Goal: Information Seeking & Learning: Learn about a topic

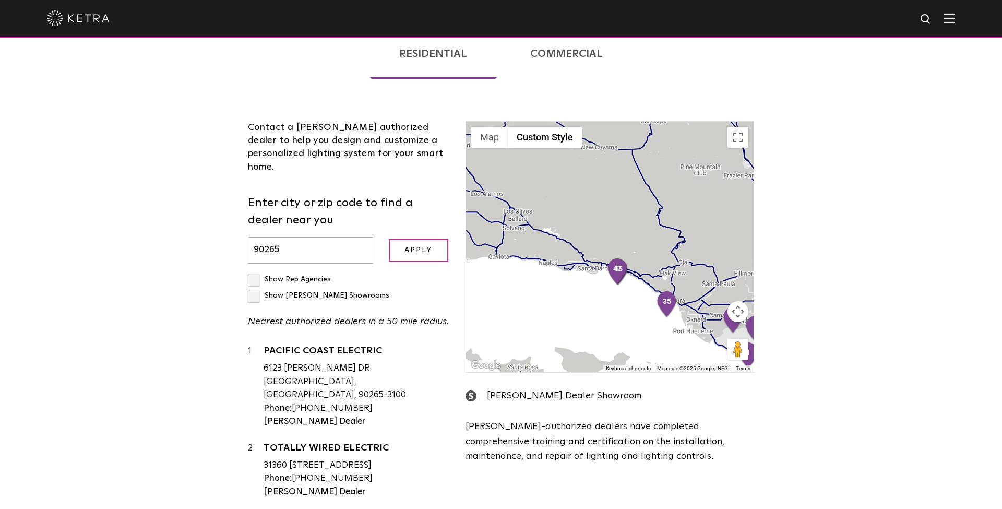
drag, startPoint x: 543, startPoint y: 232, endPoint x: 575, endPoint y: 259, distance: 42.2
click at [572, 261] on div at bounding box center [609, 247] width 287 height 250
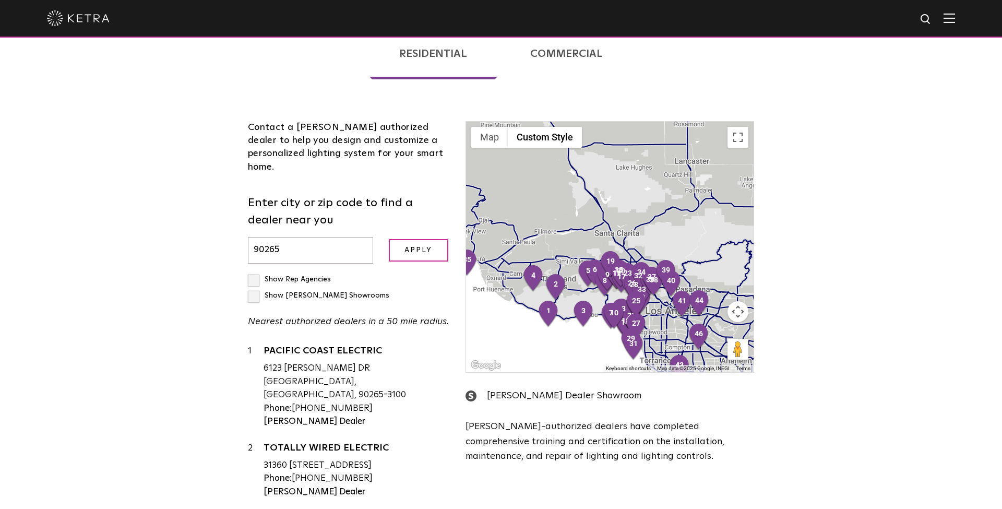
drag, startPoint x: 627, startPoint y: 212, endPoint x: 493, endPoint y: 174, distance: 139.9
click at [493, 174] on div at bounding box center [609, 247] width 287 height 250
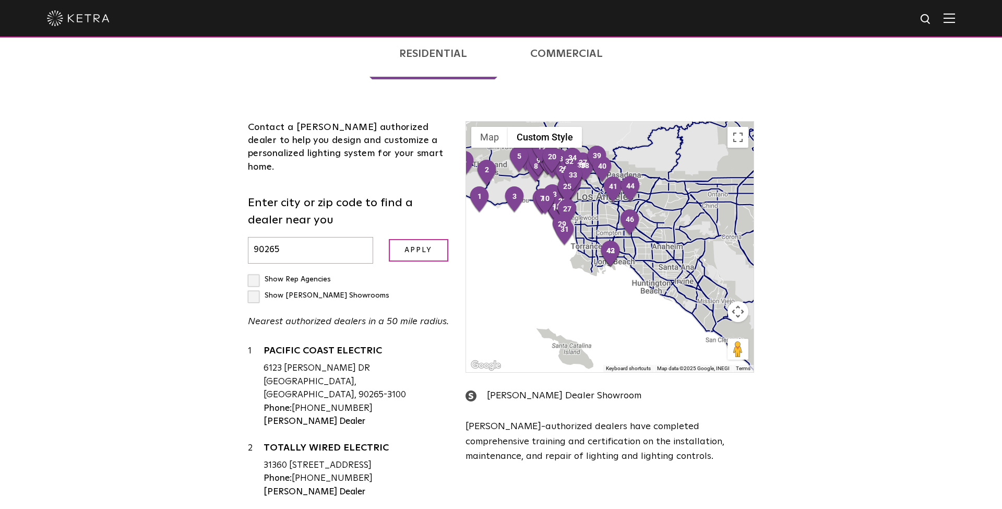
drag, startPoint x: 680, startPoint y: 279, endPoint x: 656, endPoint y: 176, distance: 105.4
click at [657, 176] on div at bounding box center [609, 247] width 287 height 250
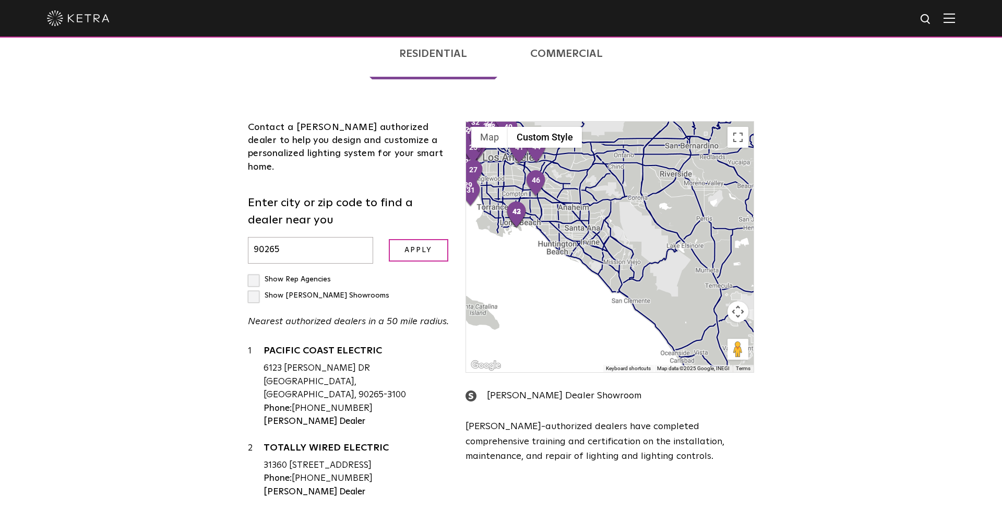
drag, startPoint x: 659, startPoint y: 244, endPoint x: 585, endPoint y: 213, distance: 80.2
click at [585, 213] on div at bounding box center [609, 247] width 287 height 250
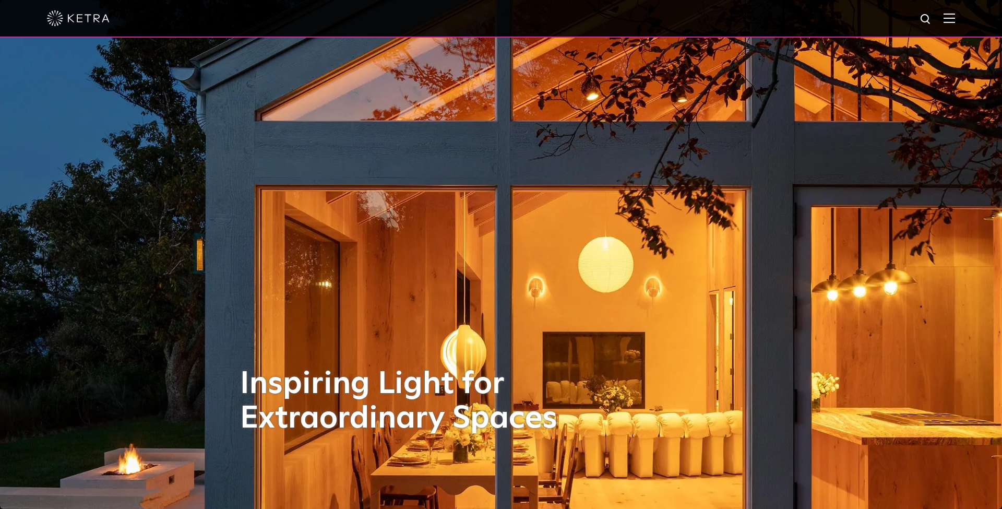
click at [950, 19] on img at bounding box center [948, 18] width 11 height 10
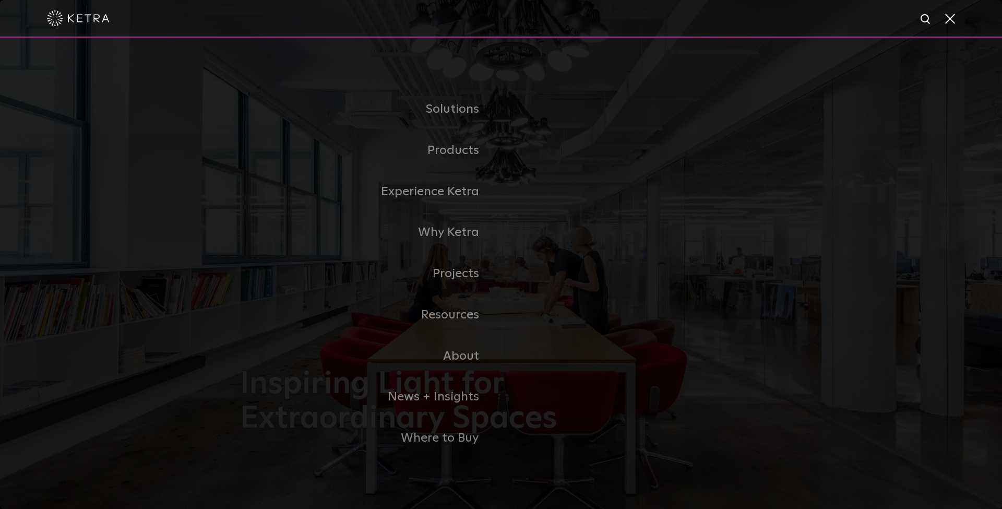
drag, startPoint x: 950, startPoint y: 17, endPoint x: 953, endPoint y: 23, distance: 6.3
click at [950, 18] on span at bounding box center [948, 18] width 11 height 10
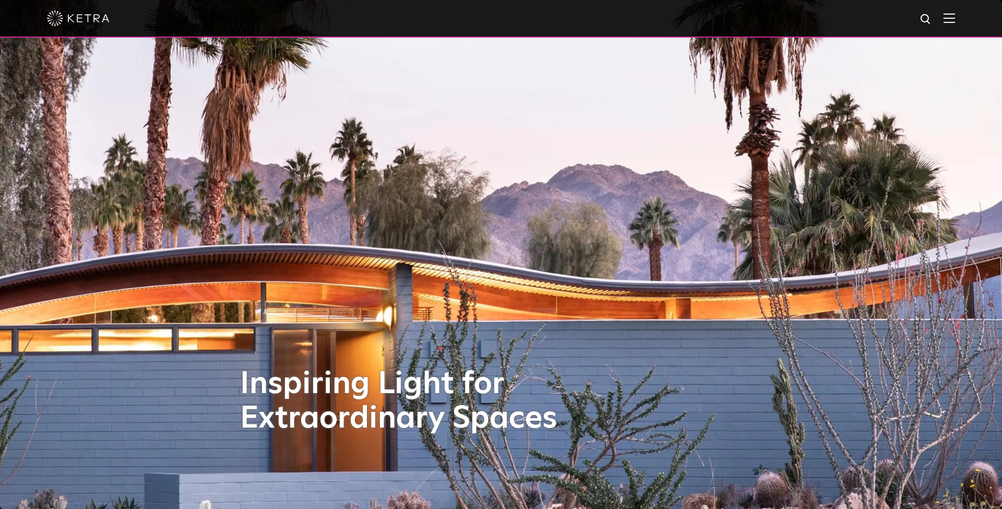
click at [80, 20] on img at bounding box center [78, 18] width 63 height 16
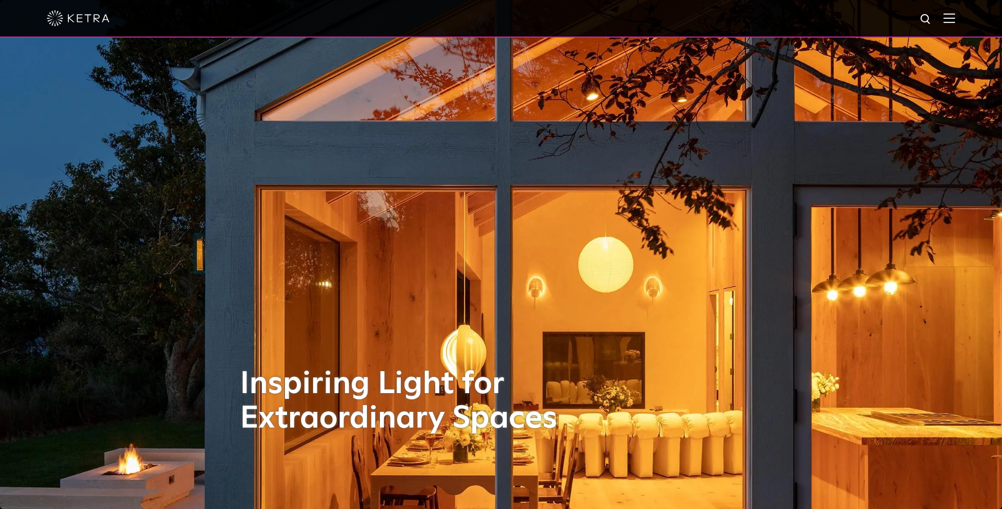
click at [70, 16] on img at bounding box center [78, 18] width 63 height 16
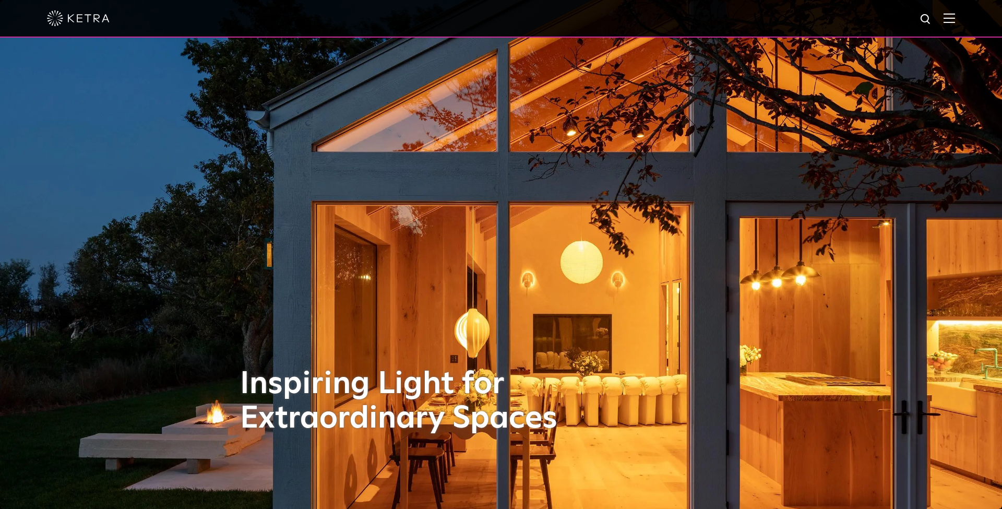
click at [949, 20] on img at bounding box center [948, 18] width 11 height 10
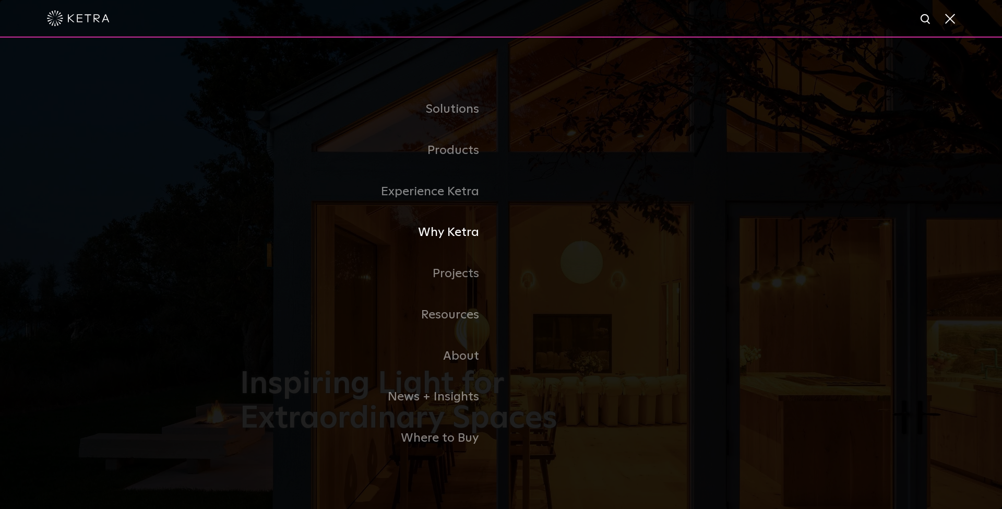
click at [453, 234] on link "Why Ketra" at bounding box center [370, 232] width 261 height 41
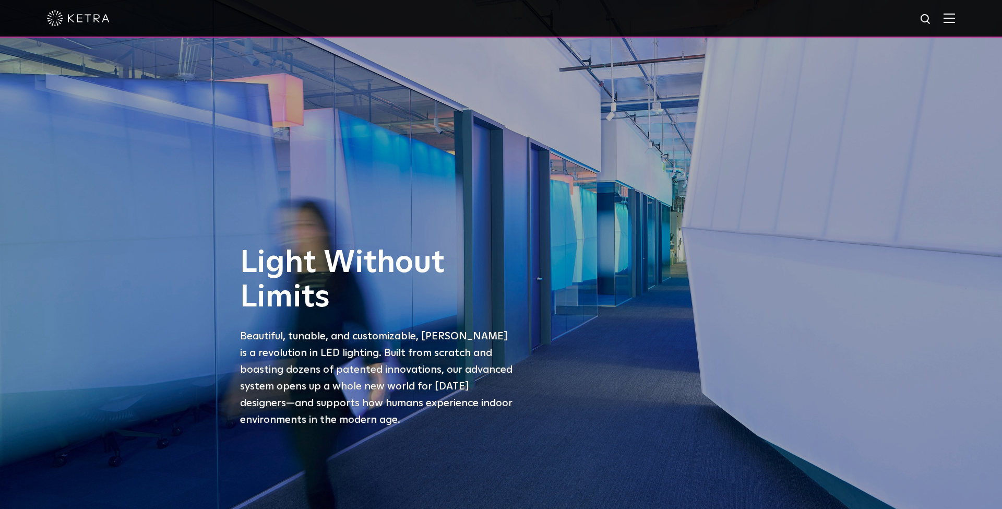
click at [948, 20] on img at bounding box center [948, 18] width 11 height 10
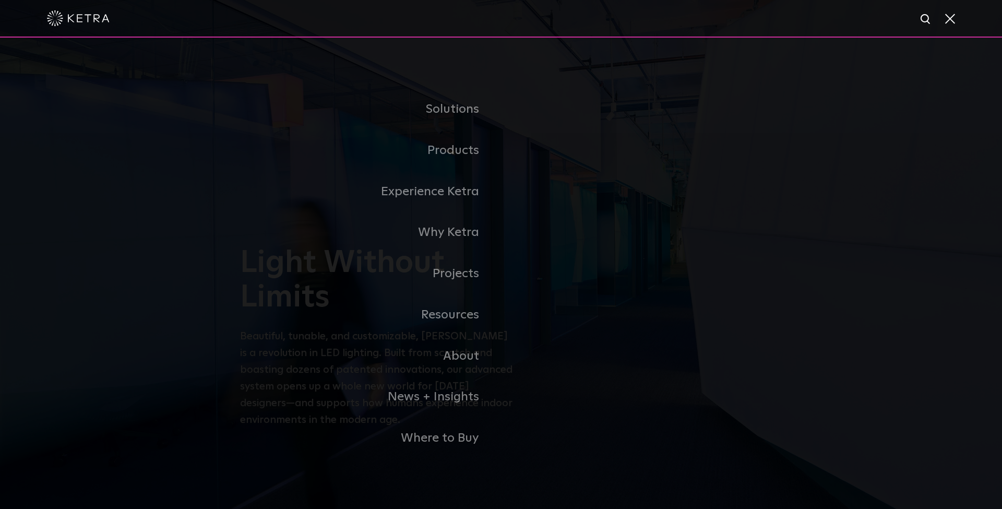
click at [458, 313] on link "Resources" at bounding box center [370, 314] width 261 height 41
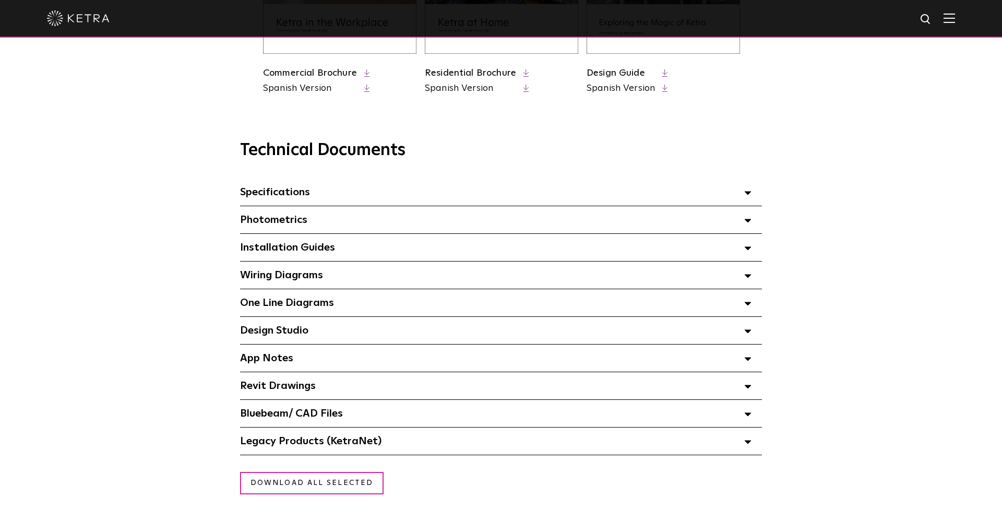
scroll to position [630, 0]
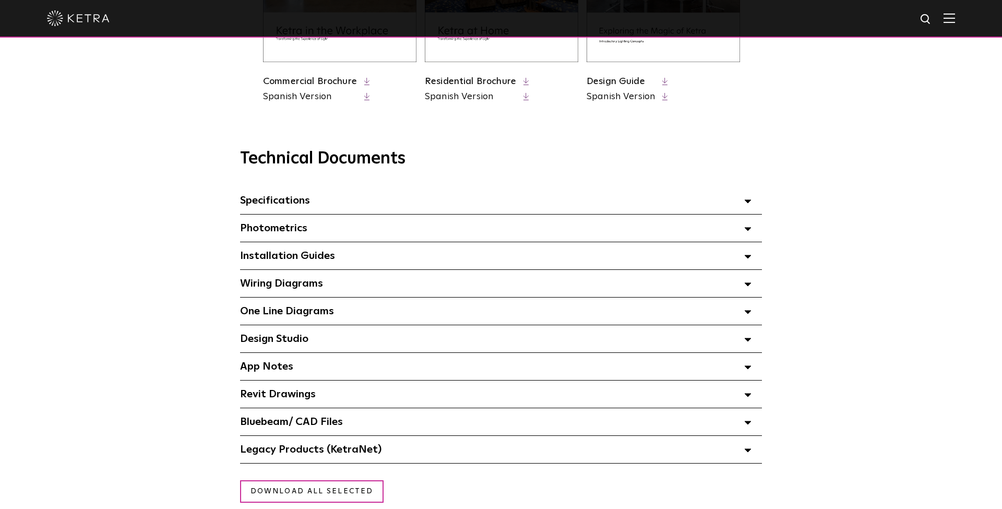
drag, startPoint x: 952, startPoint y: 16, endPoint x: 953, endPoint y: 27, distance: 11.0
click at [953, 16] on img at bounding box center [948, 18] width 11 height 10
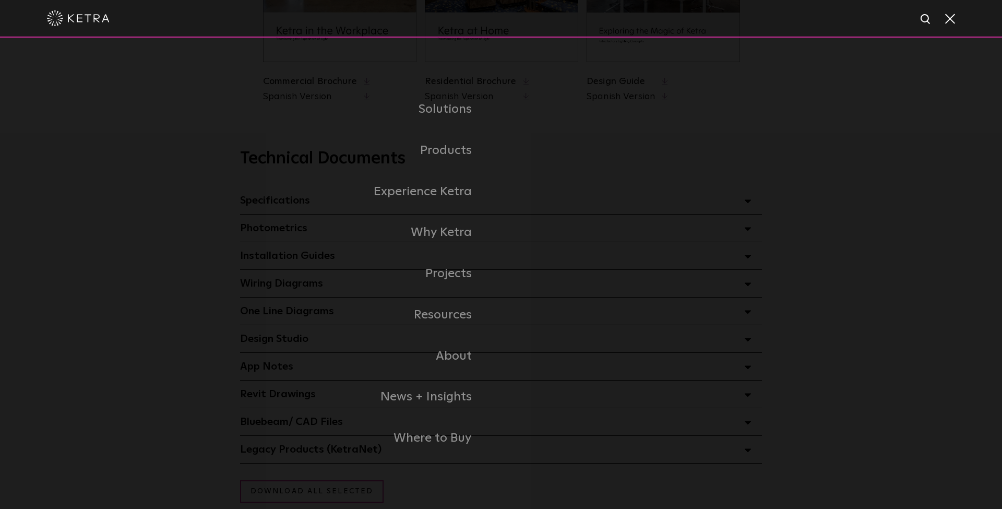
drag, startPoint x: 549, startPoint y: 119, endPoint x: 558, endPoint y: 125, distance: 10.6
click at [0, 0] on link "Residential" at bounding box center [0, 0] width 0 height 0
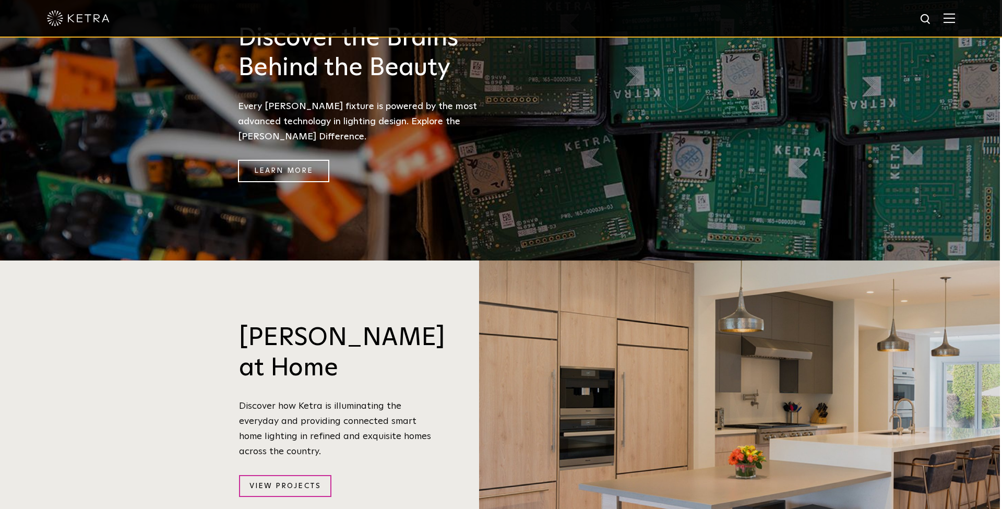
scroll to position [908, 2]
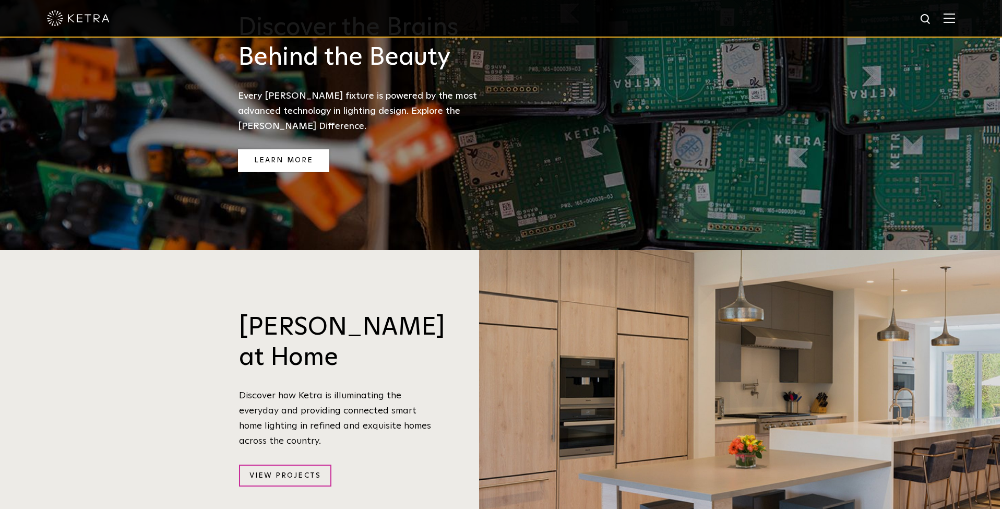
click at [289, 149] on link "Learn More" at bounding box center [283, 160] width 91 height 22
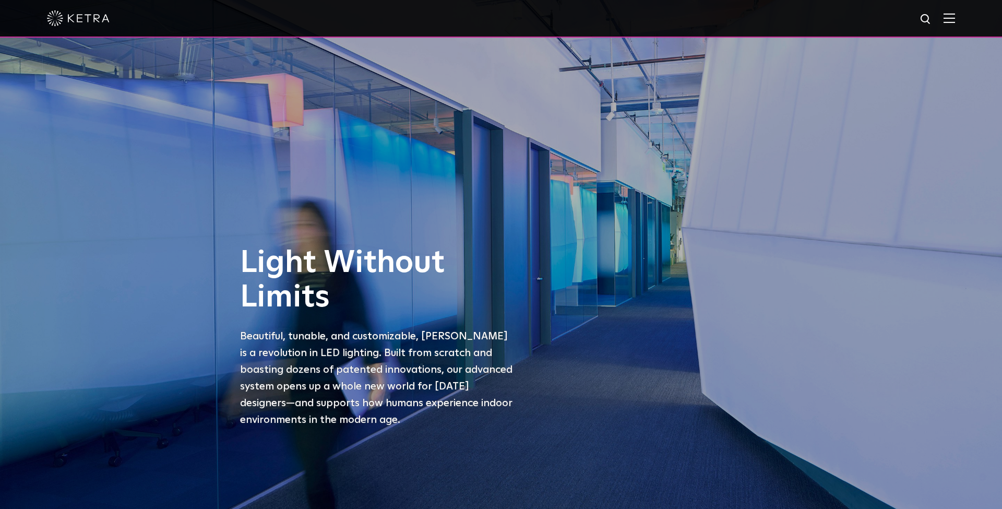
click at [950, 16] on img at bounding box center [948, 18] width 11 height 10
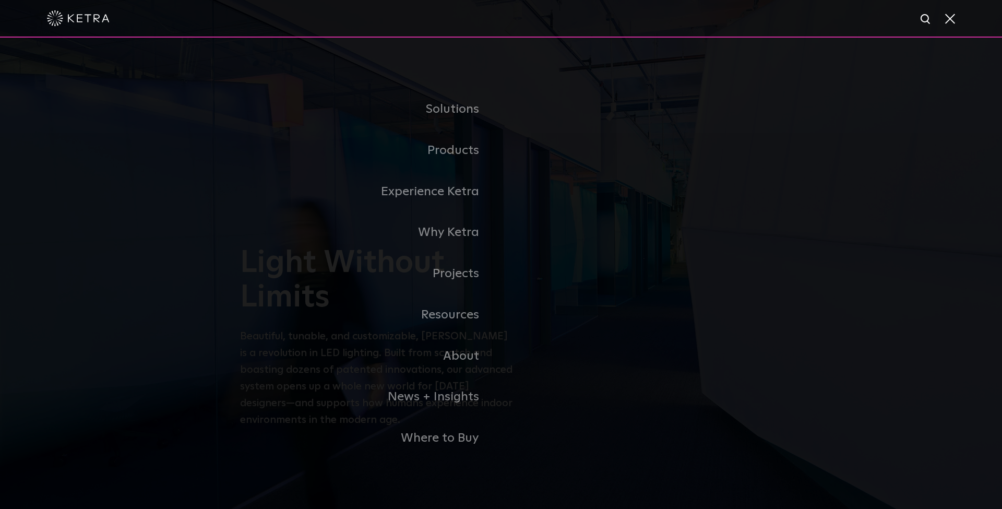
click at [459, 356] on link "About" at bounding box center [370, 355] width 261 height 41
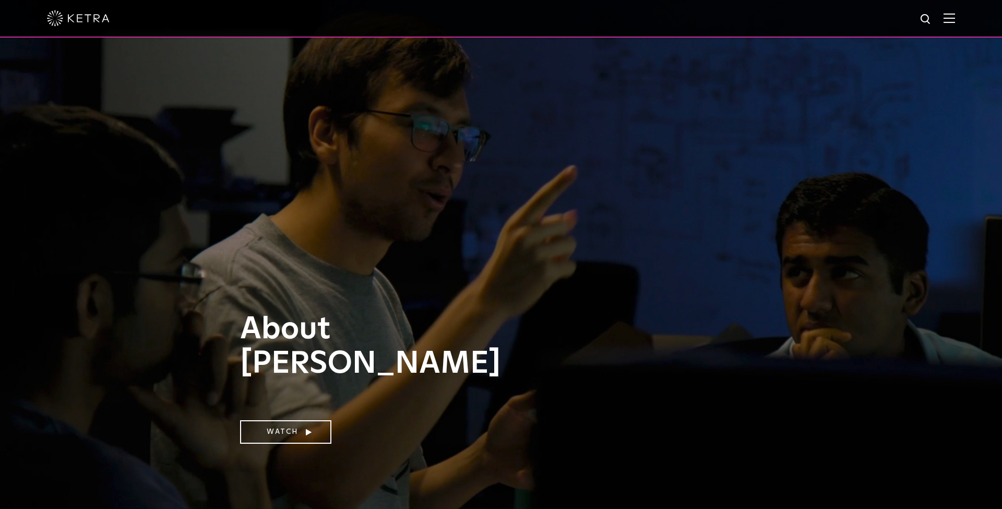
click at [950, 14] on img at bounding box center [948, 18] width 11 height 10
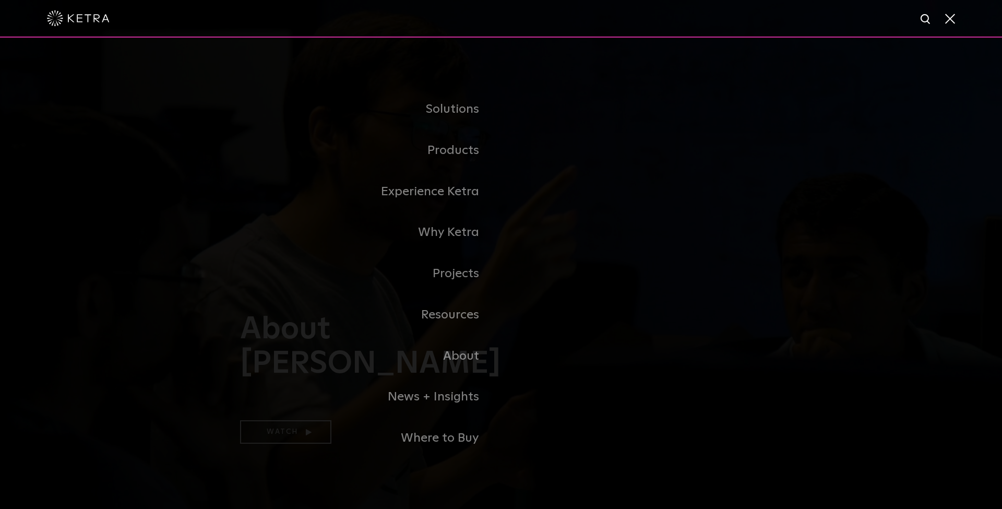
click at [458, 399] on link "News + Insights" at bounding box center [370, 396] width 261 height 41
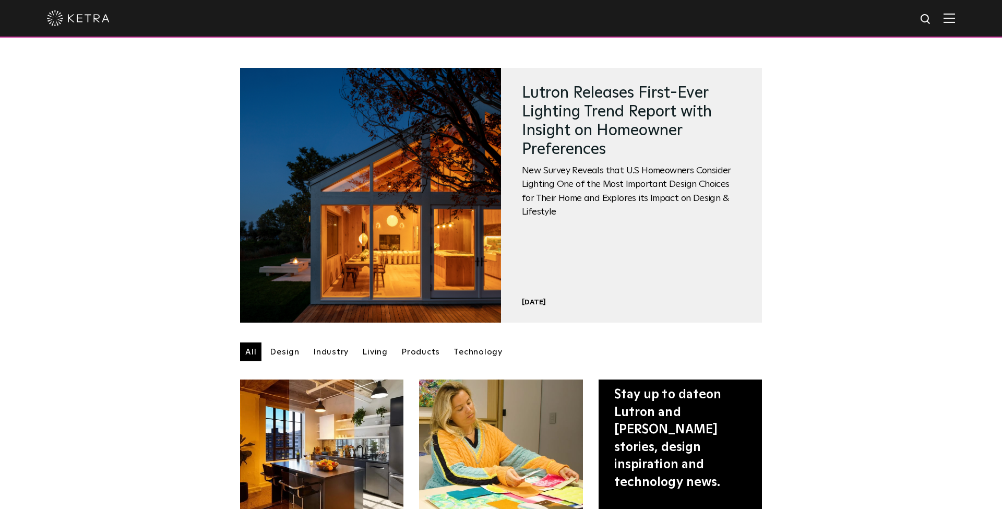
drag, startPoint x: 945, startPoint y: 17, endPoint x: 945, endPoint y: 25, distance: 7.8
click at [945, 18] on img at bounding box center [948, 18] width 11 height 10
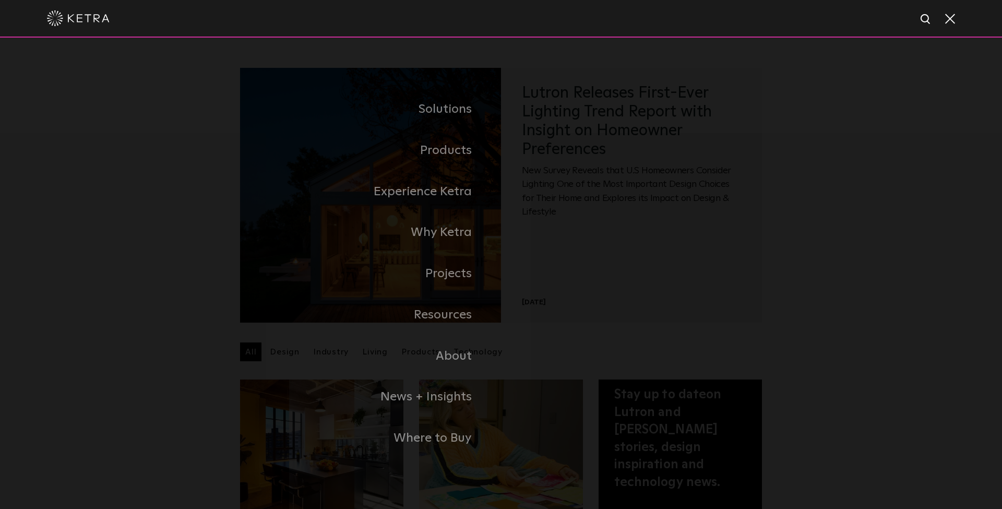
drag, startPoint x: 446, startPoint y: 315, endPoint x: 471, endPoint y: 320, distance: 26.2
click at [446, 315] on link "Resources" at bounding box center [326, 314] width 350 height 41
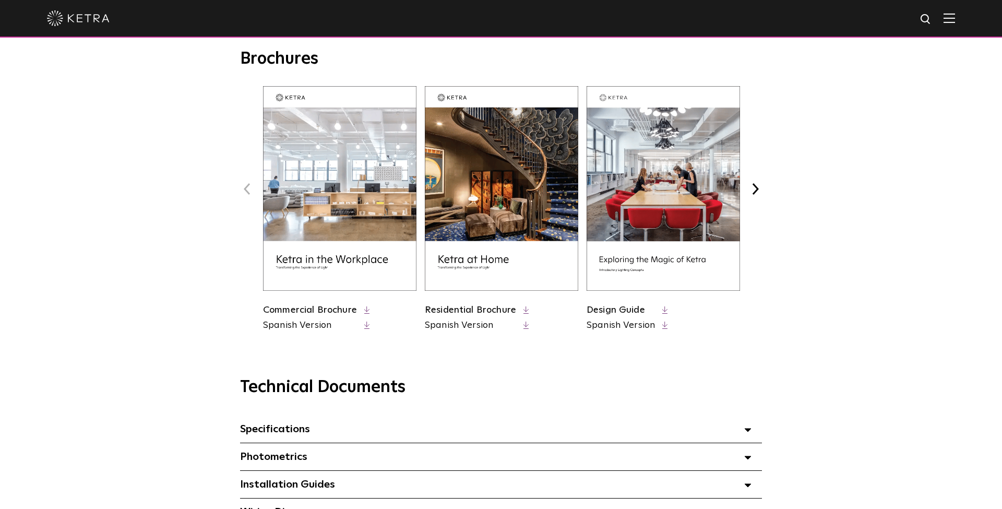
scroll to position [402, 0]
click at [482, 310] on link "Residential Brochure" at bounding box center [470, 309] width 91 height 9
